Goal: Transaction & Acquisition: Subscribe to service/newsletter

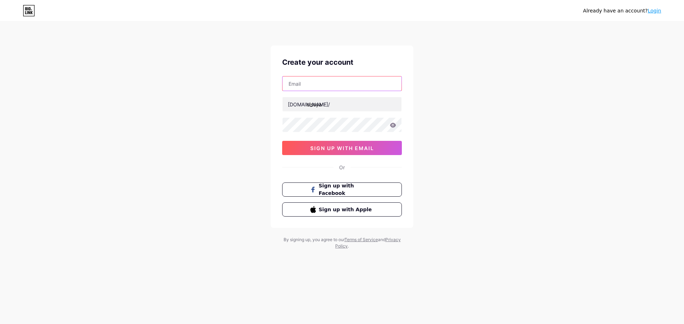
click at [326, 85] on input "text" at bounding box center [341, 84] width 119 height 14
type input "[EMAIL_ADDRESS][DOMAIN_NAME]"
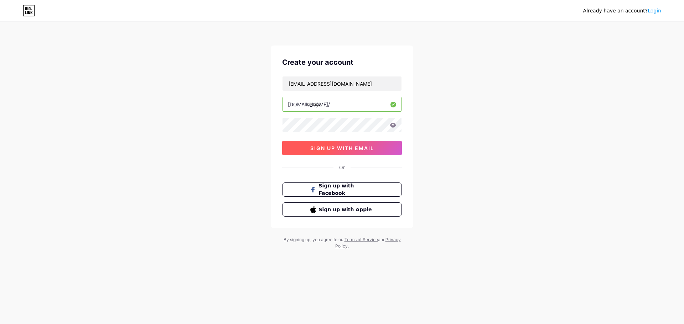
click at [371, 149] on span "sign up with email" at bounding box center [342, 148] width 64 height 6
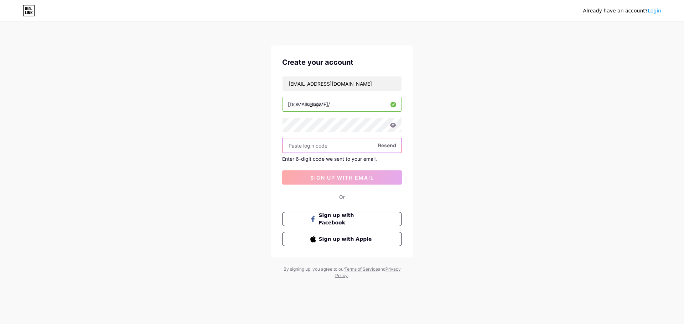
click at [354, 143] on input "text" at bounding box center [341, 146] width 119 height 14
click at [455, 127] on div "Already have an account? Login Create your account [EMAIL_ADDRESS][DOMAIN_NAME]…" at bounding box center [342, 151] width 684 height 302
click at [339, 148] on input "text" at bounding box center [341, 146] width 119 height 14
click at [383, 145] on span "Resend" at bounding box center [387, 145] width 18 height 7
click at [324, 143] on input "text" at bounding box center [341, 146] width 119 height 14
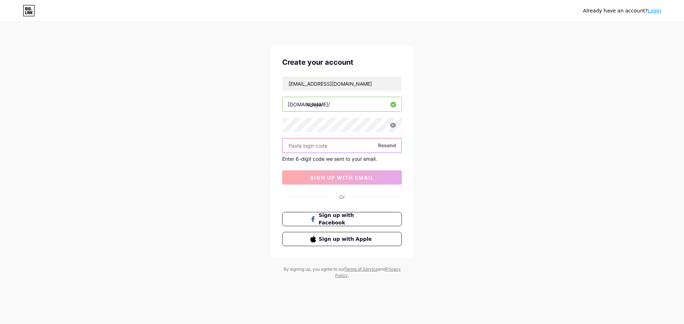
drag, startPoint x: 325, startPoint y: 143, endPoint x: 345, endPoint y: 132, distance: 23.4
click at [325, 144] on input "text" at bounding box center [341, 146] width 119 height 14
